Goal: Task Accomplishment & Management: Manage account settings

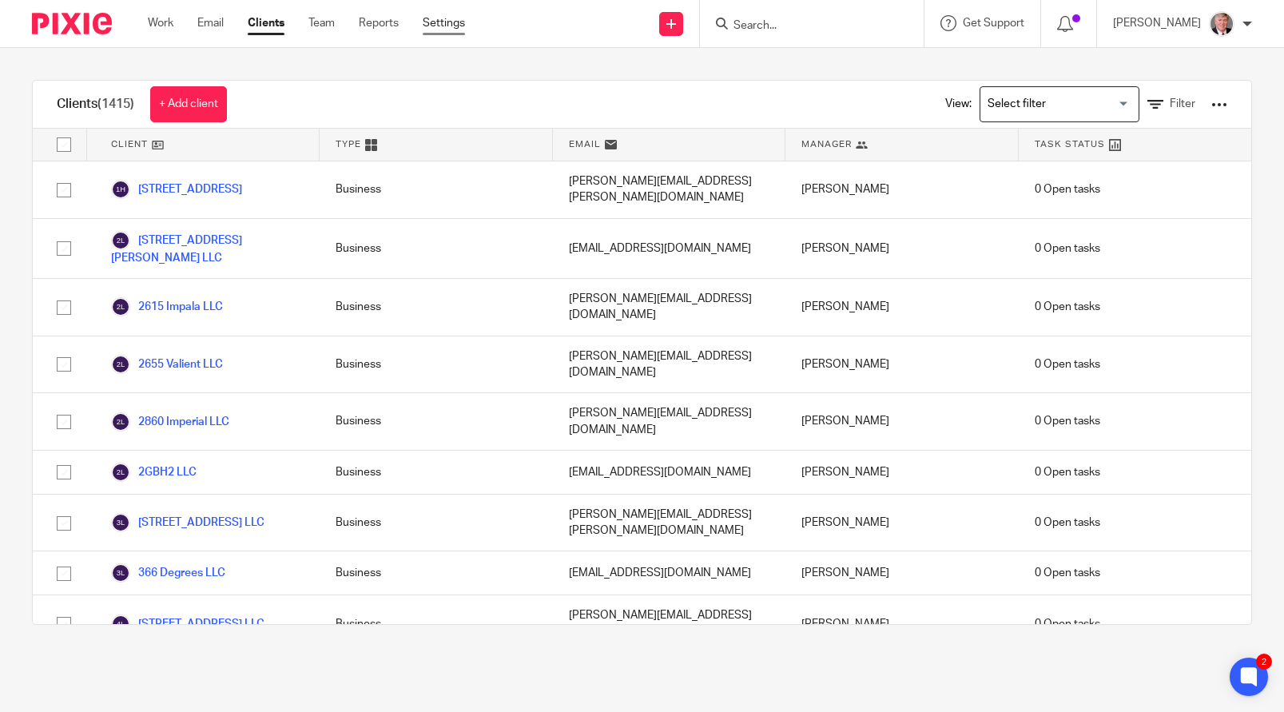
click at [454, 23] on link "Settings" at bounding box center [444, 23] width 42 height 16
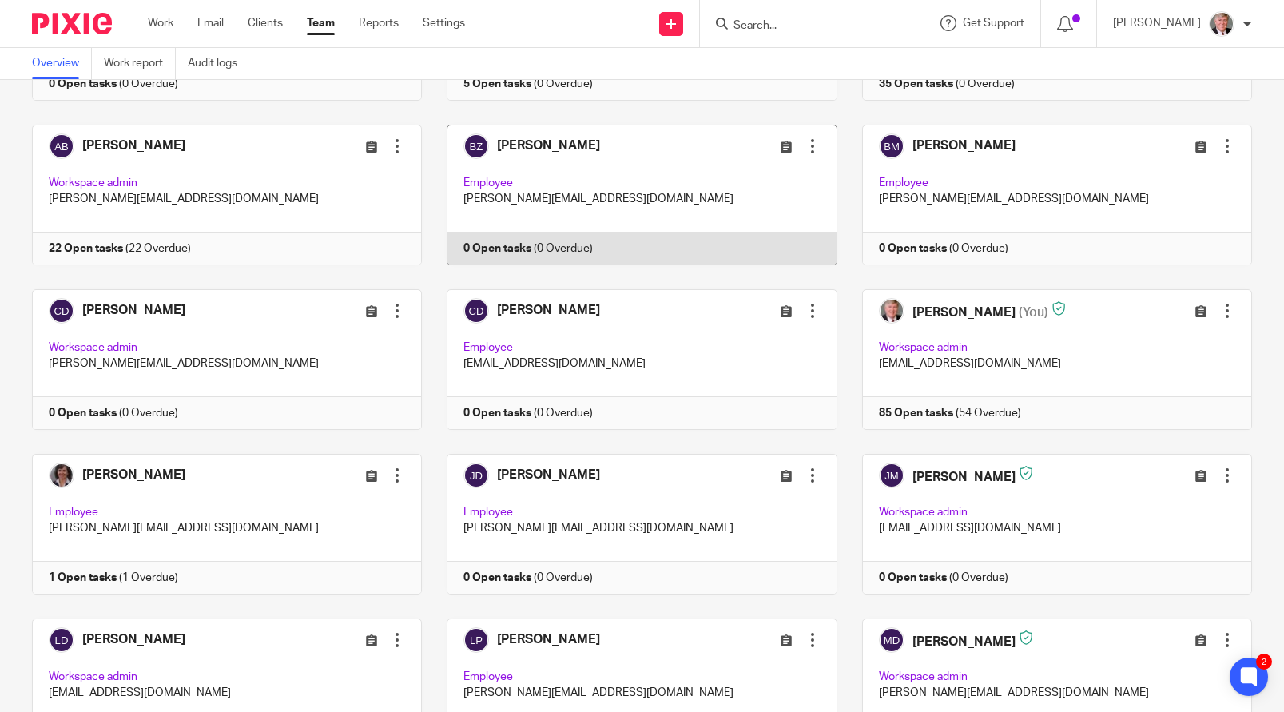
scroll to position [240, 0]
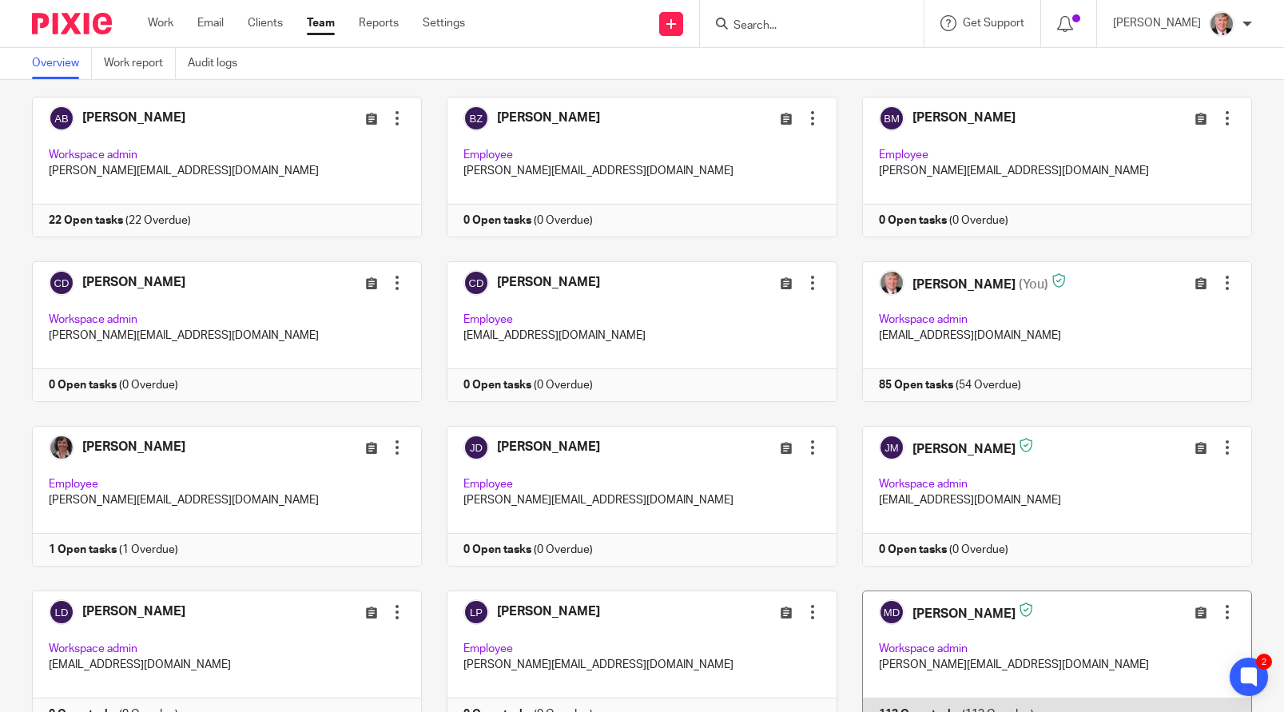
click at [1220, 615] on div at bounding box center [1228, 612] width 16 height 16
click at [1061, 499] on span "Edit user" at bounding box center [1067, 498] width 44 height 11
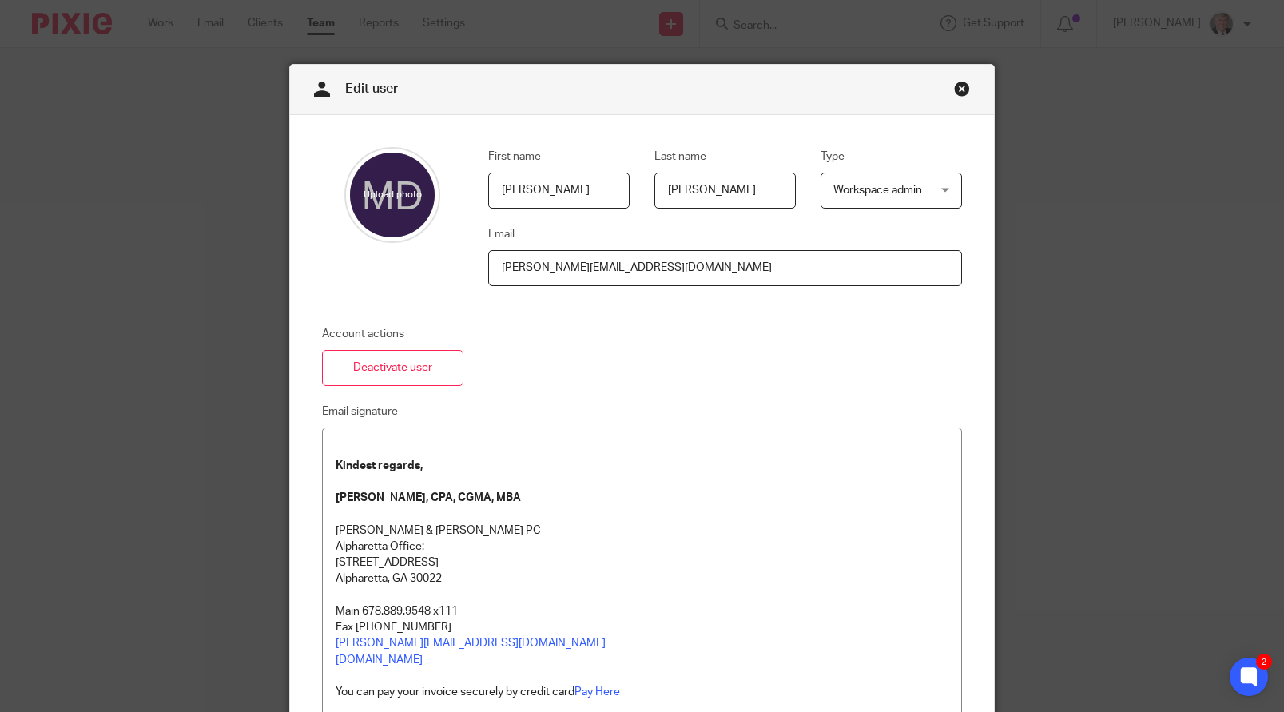
click at [956, 89] on link "Close this dialog window" at bounding box center [962, 92] width 16 height 22
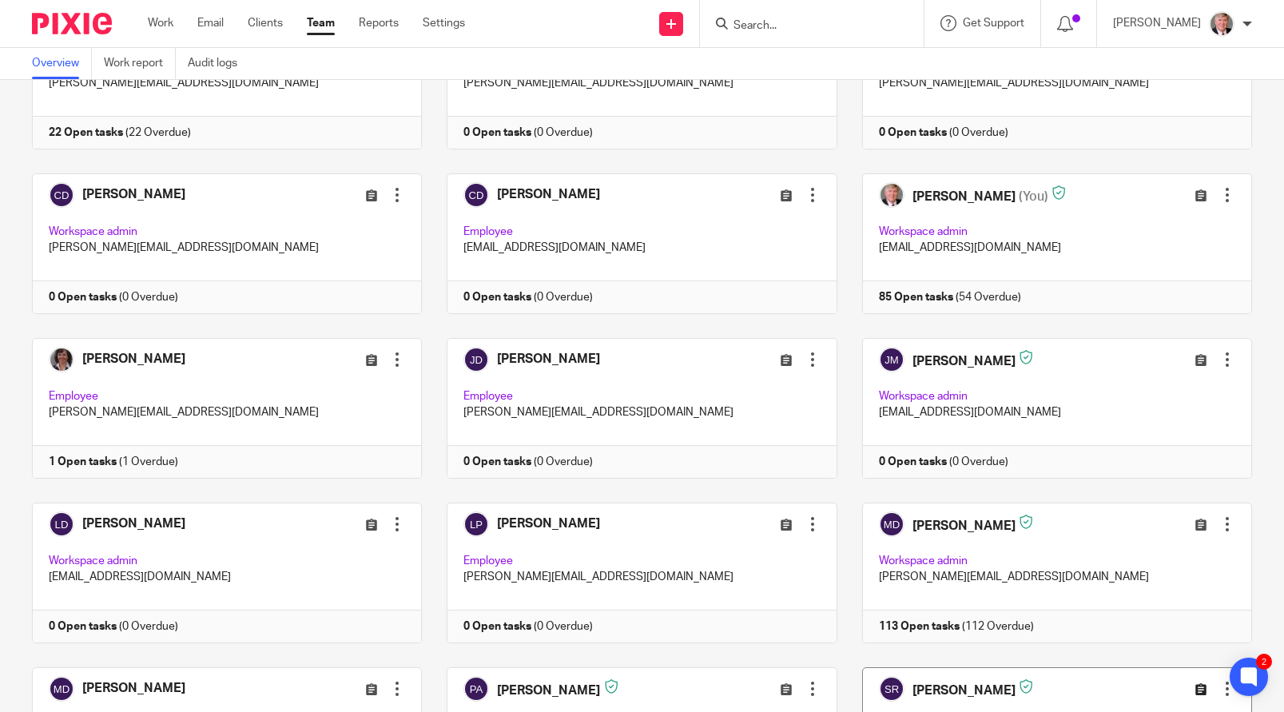
scroll to position [400, 0]
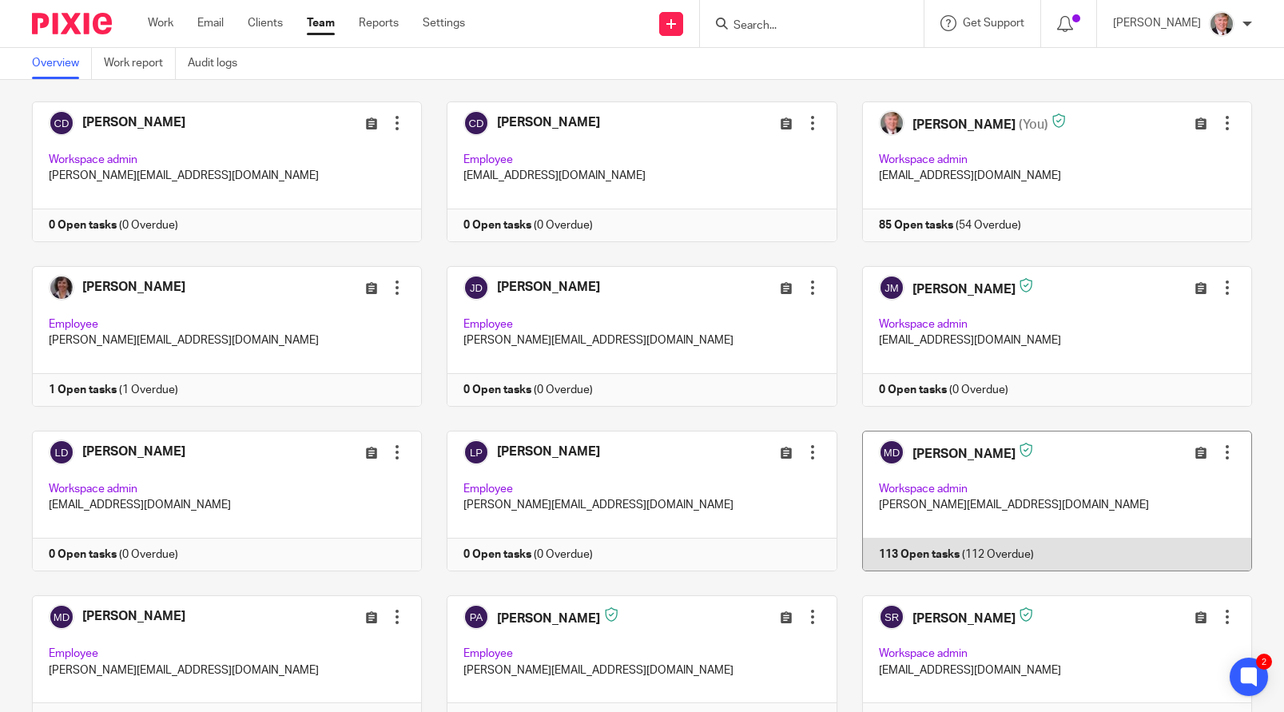
click at [1220, 451] on div at bounding box center [1228, 452] width 16 height 16
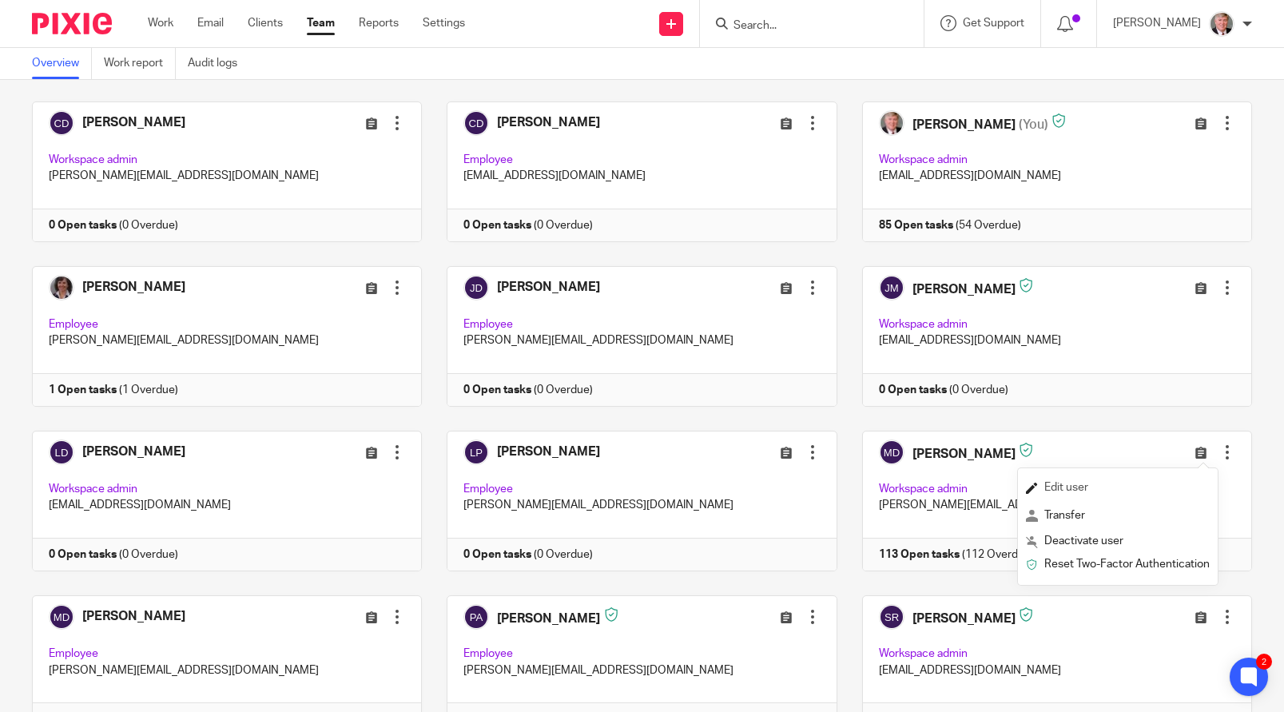
click at [1069, 488] on span "Edit user" at bounding box center [1067, 487] width 44 height 11
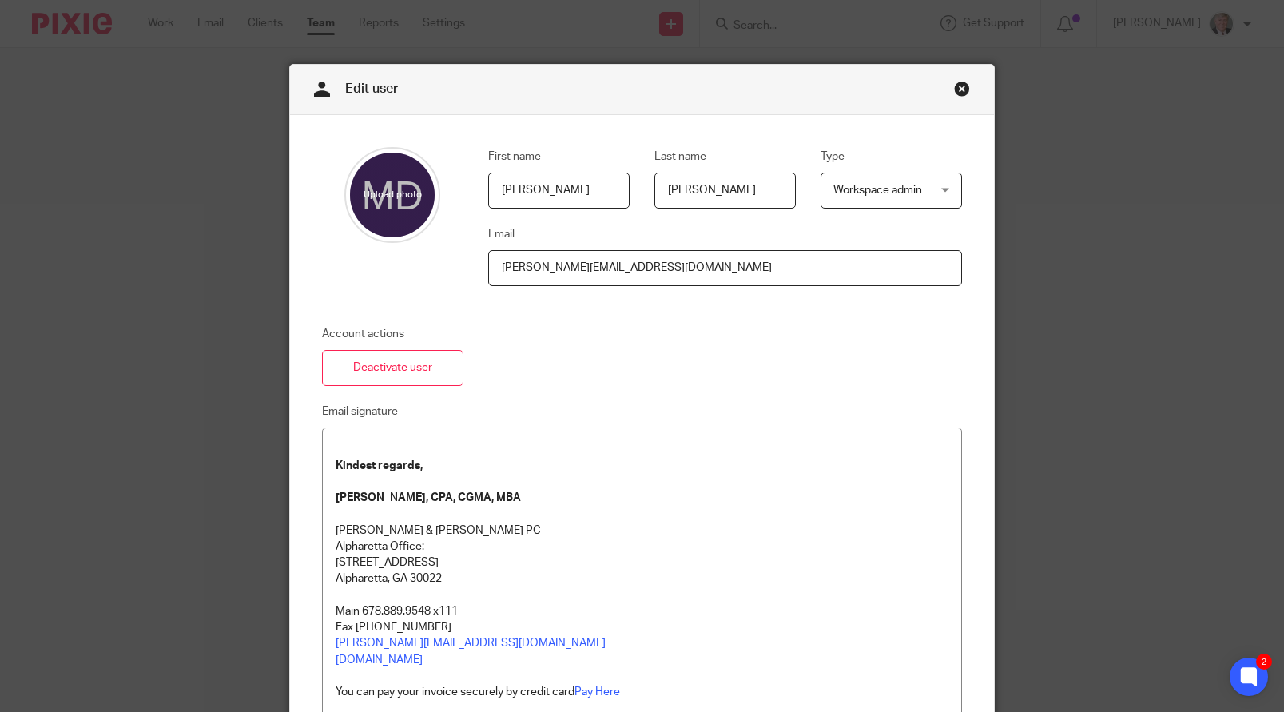
click at [960, 88] on link "Close this dialog window" at bounding box center [962, 92] width 16 height 22
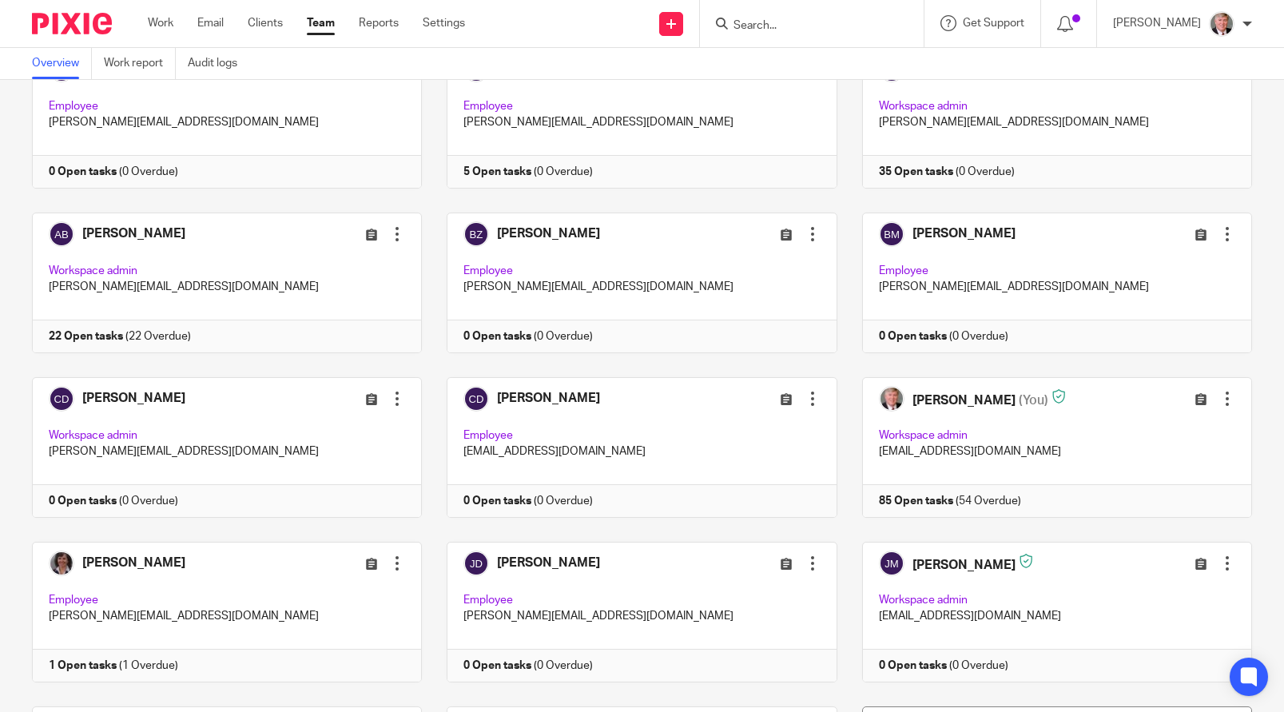
scroll to position [400, 0]
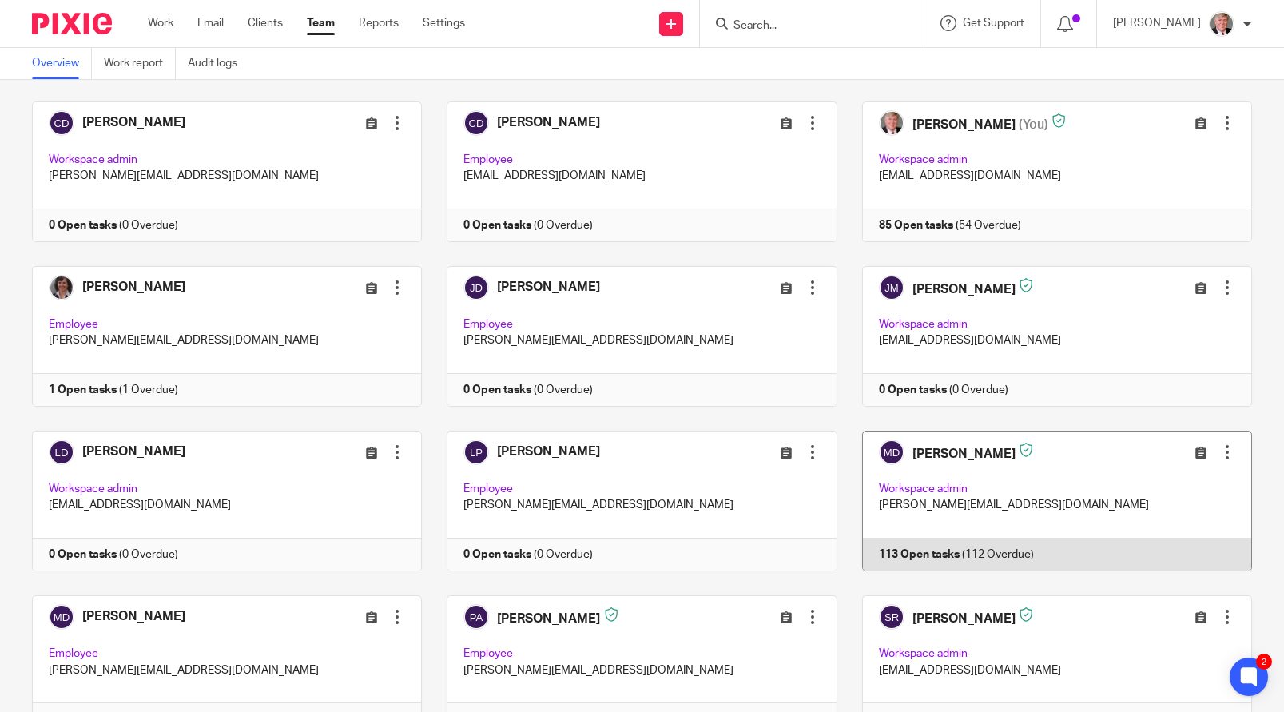
click at [1220, 449] on div at bounding box center [1228, 452] width 16 height 16
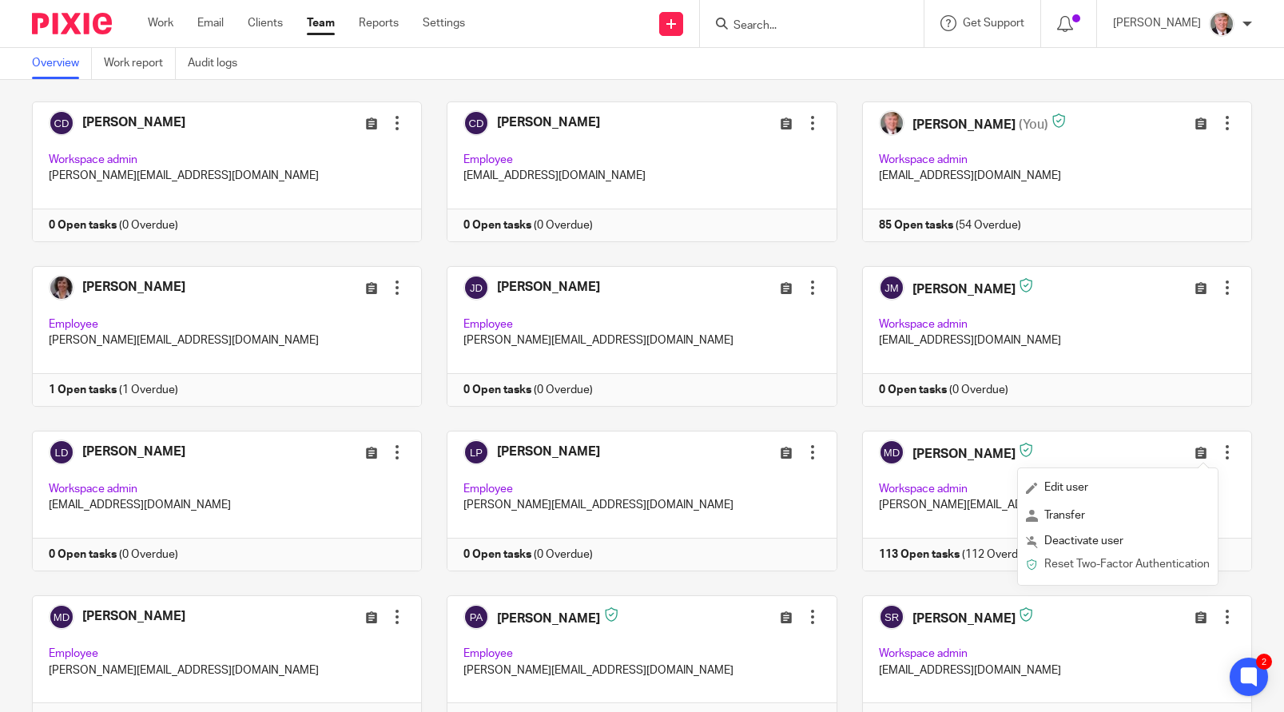
click at [1079, 563] on span "Reset Two-Factor Authentication" at bounding box center [1127, 564] width 165 height 11
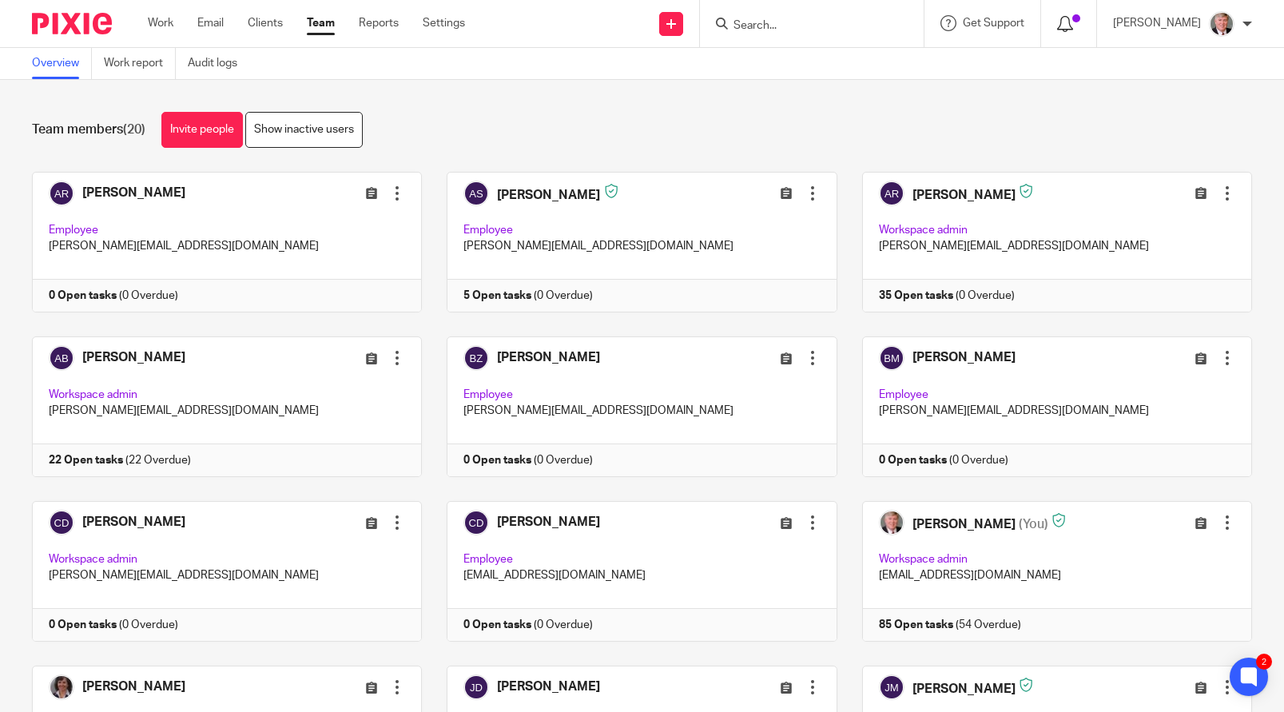
click at [1073, 19] on icon at bounding box center [1065, 24] width 16 height 16
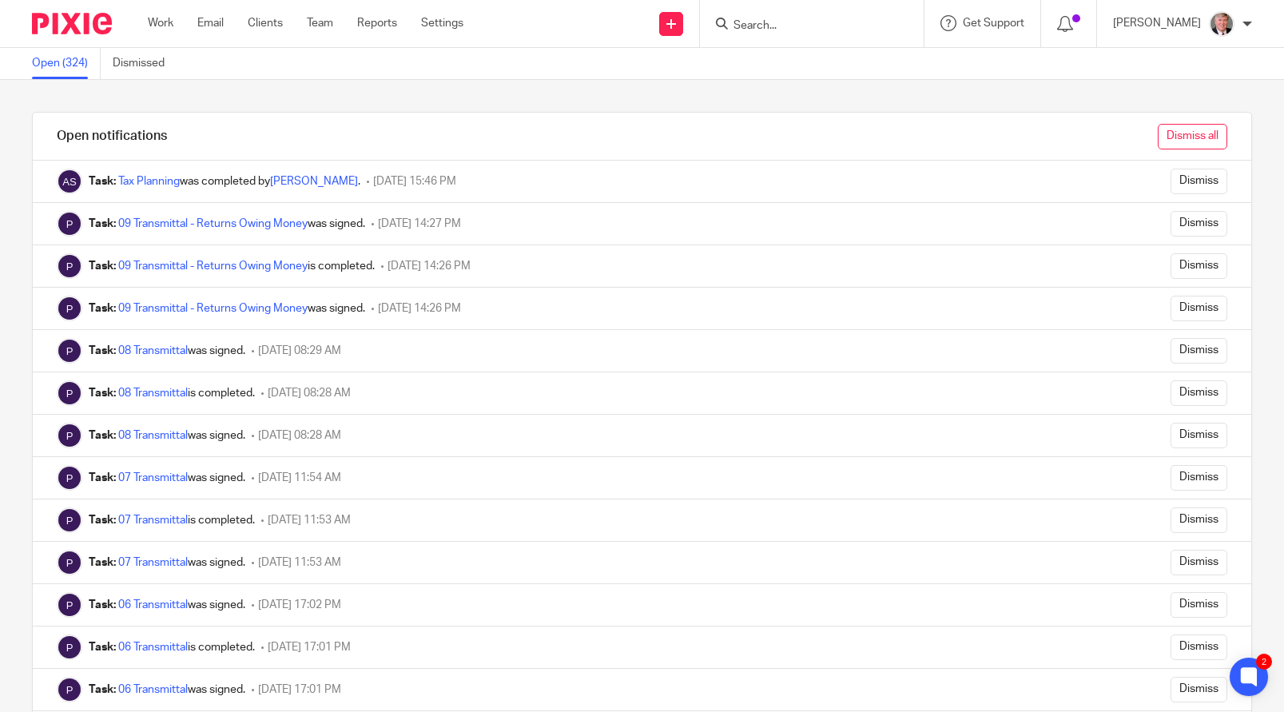
click at [1163, 135] on input "Dismiss all" at bounding box center [1193, 137] width 70 height 26
